Goal: Contribute content: Contribute content

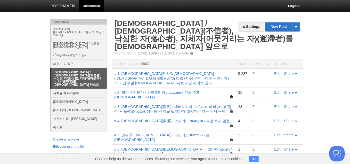
click at [67, 89] on link "새벽을 깨우리로다" at bounding box center [79, 93] width 56 height 8
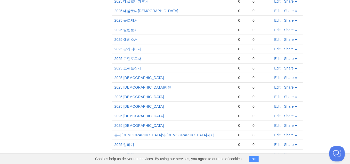
scroll to position [232, 0]
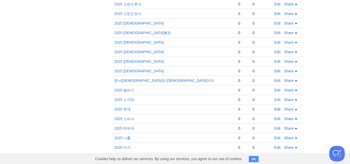
click at [274, 107] on link "Edit" at bounding box center [277, 109] width 6 height 4
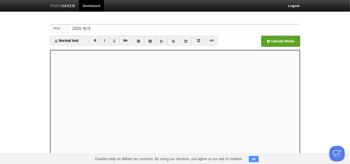
click at [101, 48] on div "Normal text Normal text Heading 1 Heading 2 Heading 3 B I U Str × </>" at bounding box center [175, 43] width 250 height 14
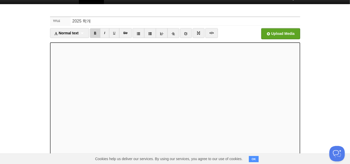
click at [96, 33] on link "B" at bounding box center [95, 33] width 11 height 10
click at [84, 32] on div "Normal text Normal text Heading 1 Heading 2 Heading 3" at bounding box center [69, 33] width 39 height 10
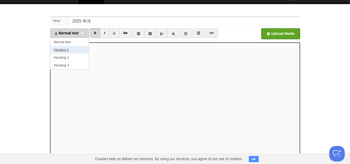
click at [76, 49] on link "Heading 1" at bounding box center [69, 50] width 39 height 8
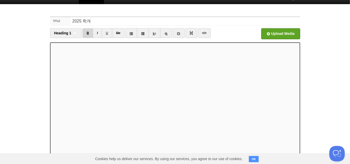
click at [88, 31] on link "B" at bounding box center [87, 33] width 11 height 10
click at [88, 33] on link "B" at bounding box center [87, 33] width 11 height 10
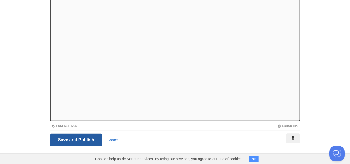
click at [78, 135] on input "Save and Publish" at bounding box center [76, 139] width 52 height 13
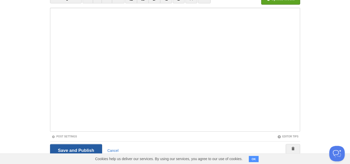
scroll to position [19, 0]
